Goal: Information Seeking & Learning: Learn about a topic

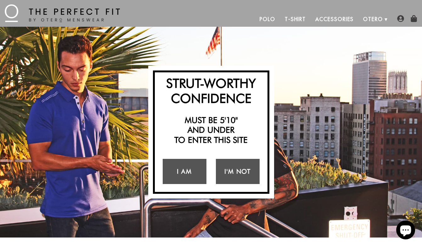
scroll to position [9, 0]
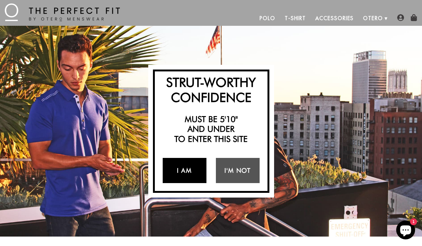
click at [192, 171] on link "I Am" at bounding box center [185, 170] width 44 height 25
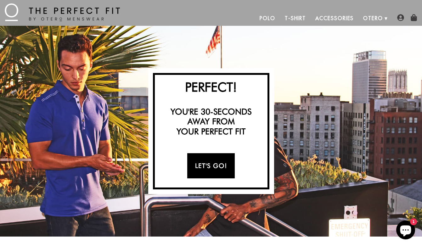
click at [211, 164] on link "Let's Go!" at bounding box center [211, 165] width 48 height 25
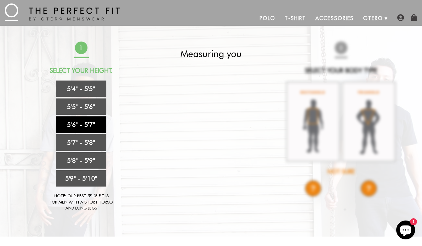
click at [89, 124] on link "5'6" - 5'7"" at bounding box center [81, 125] width 50 height 16
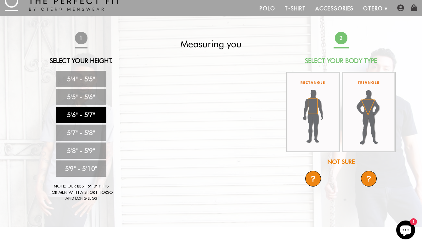
scroll to position [20, 0]
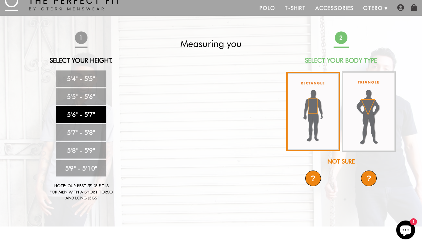
click at [323, 130] on img at bounding box center [313, 112] width 54 height 80
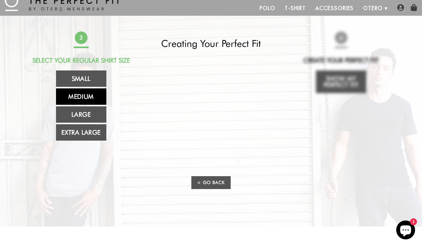
click at [85, 97] on link "Medium" at bounding box center [81, 96] width 50 height 16
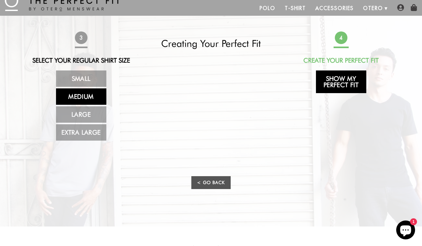
click at [348, 88] on link "Show My Perfect Fit" at bounding box center [341, 82] width 50 height 23
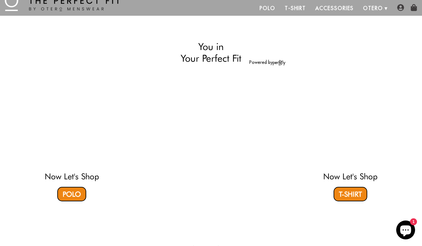
select select "56-57"
select select "M"
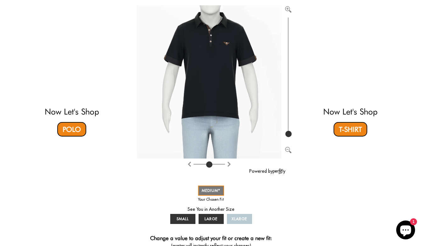
scroll to position [82, 0]
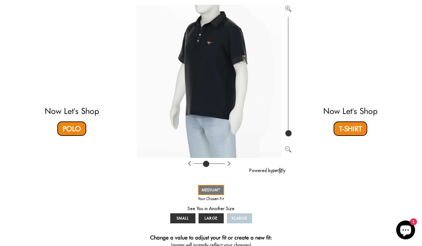
type input "4"
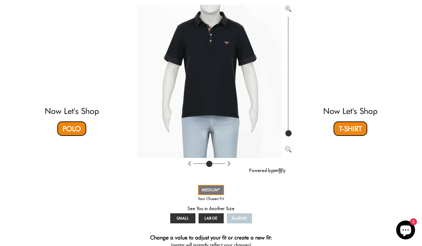
click at [210, 165] on input "range" at bounding box center [209, 165] width 31 height 1
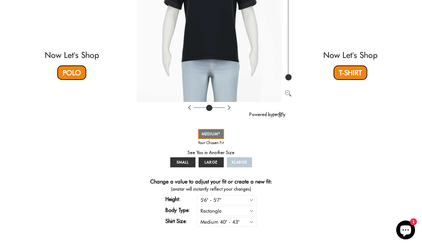
scroll to position [144, 0]
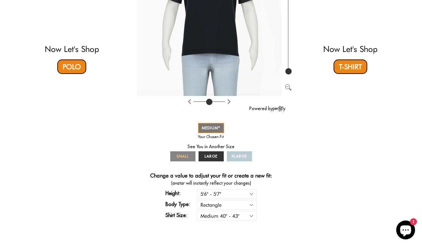
click at [188, 157] on span "SMALL" at bounding box center [183, 156] width 12 height 5
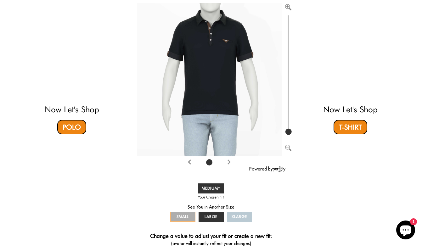
scroll to position [84, 0]
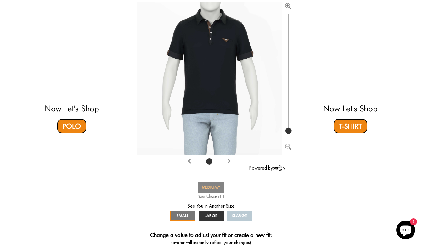
click at [209, 187] on span "MEDIUM" at bounding box center [211, 187] width 19 height 5
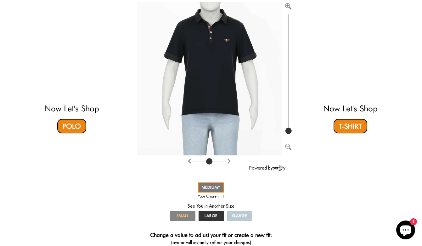
click at [185, 217] on span "SMALL" at bounding box center [183, 216] width 12 height 5
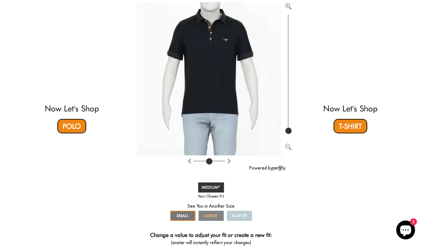
click at [209, 217] on span "LARGE" at bounding box center [211, 216] width 13 height 5
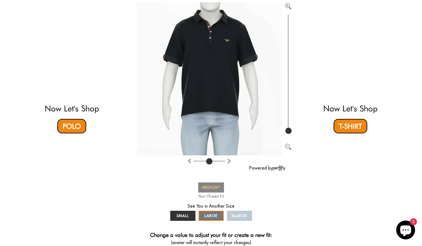
click at [211, 186] on span "MEDIUM" at bounding box center [211, 187] width 19 height 5
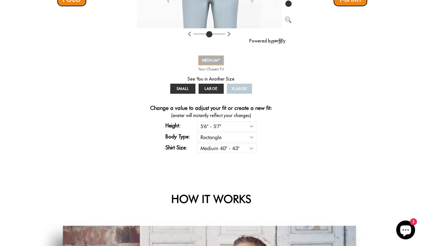
scroll to position [210, 0]
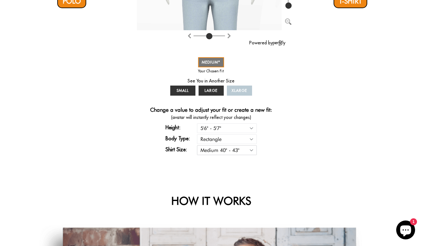
click at [234, 150] on select "Small 36" - 39" Medium 40" - 43" Large 44" - 47" Extra Large 48" - 50"" at bounding box center [227, 151] width 60 height 10
select select "S"
click at [197, 146] on select "Small 36" - 39" Medium 40" - 43" Large 44" - 47" Extra Large 48" - 50"" at bounding box center [227, 151] width 60 height 10
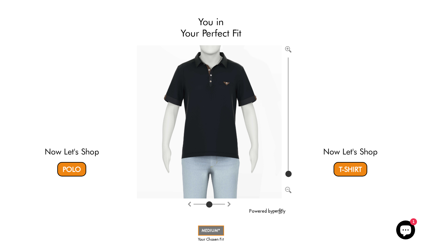
select select "56-57"
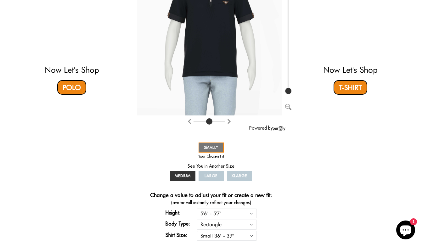
scroll to position [0, 0]
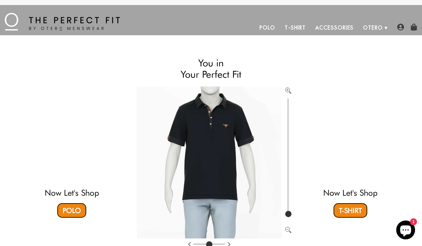
click at [216, 26] on ul "Polo T-Shirt Accessories Otero About Us How We Do It" at bounding box center [254, 27] width 268 height 15
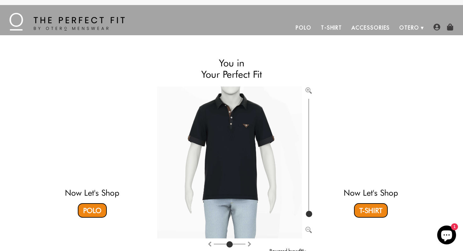
click at [237, 58] on h2 "You in Your Perfect Fit" at bounding box center [231, 68] width 149 height 23
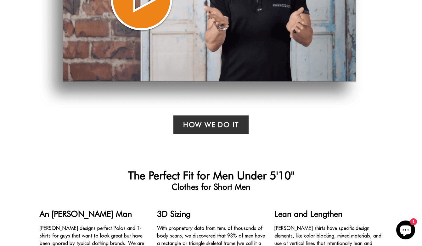
scroll to position [516, 0]
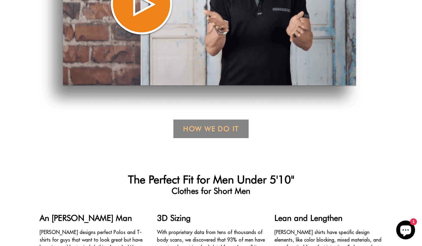
click at [217, 125] on link "How We Do it" at bounding box center [211, 129] width 75 height 19
